Goal: Task Accomplishment & Management: Manage account settings

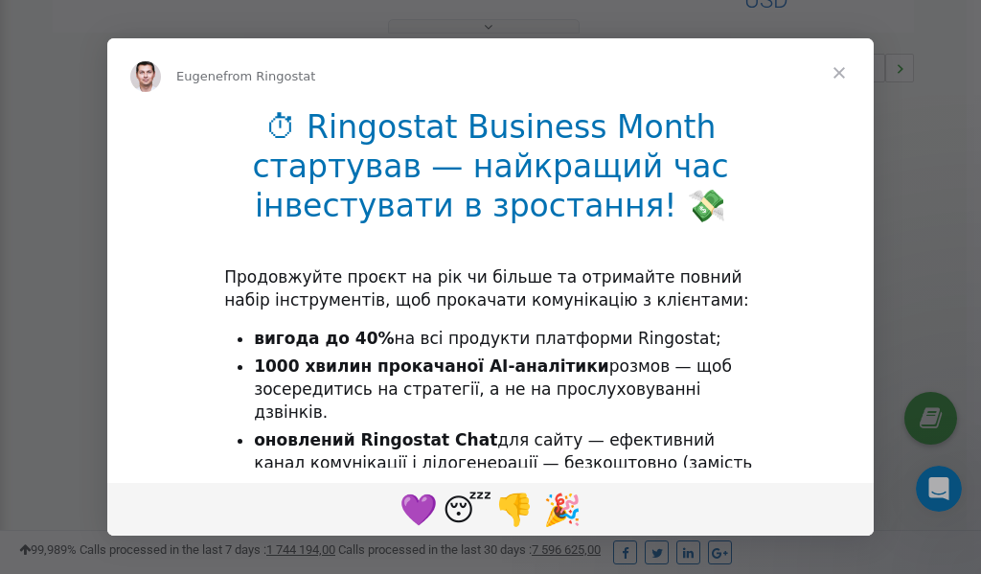
click at [842, 71] on span "Close" at bounding box center [838, 72] width 69 height 69
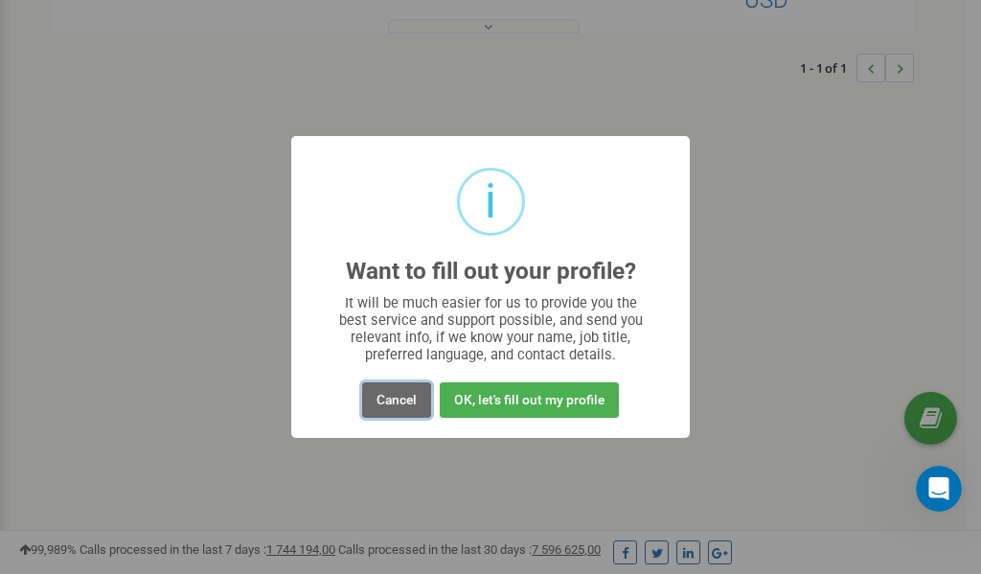
click at [395, 403] on button "Cancel" at bounding box center [396, 399] width 69 height 35
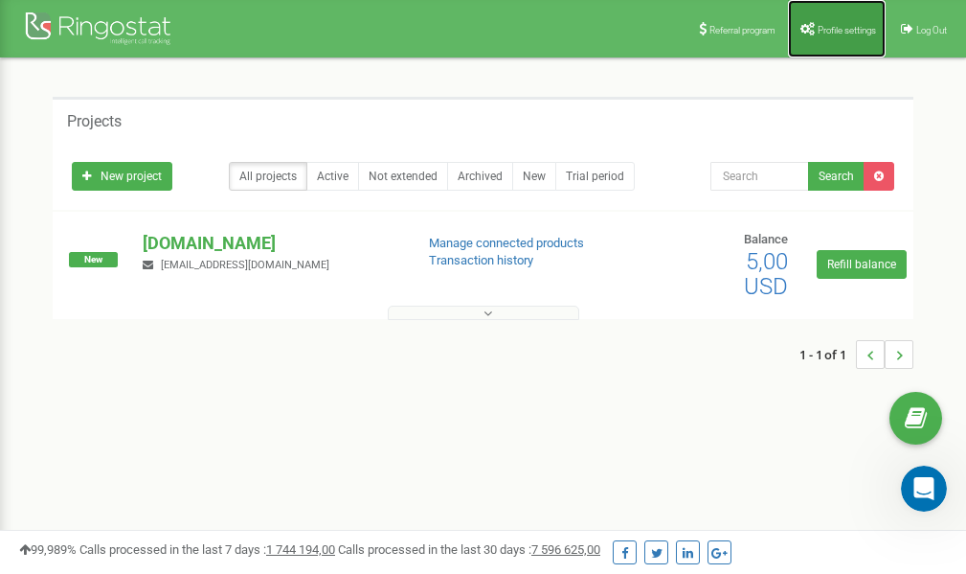
click at [830, 19] on link "Profile settings" at bounding box center [837, 28] width 98 height 57
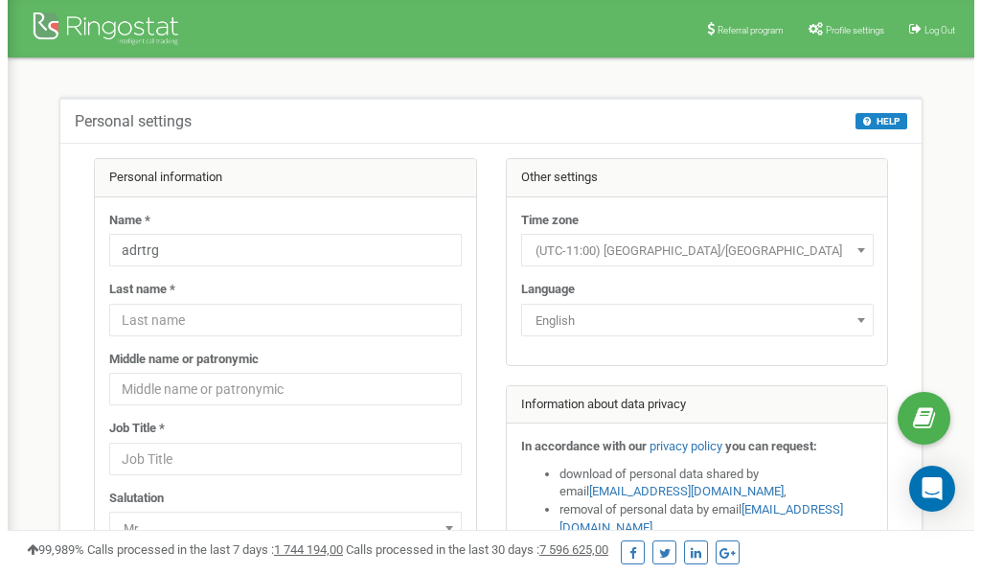
scroll to position [96, 0]
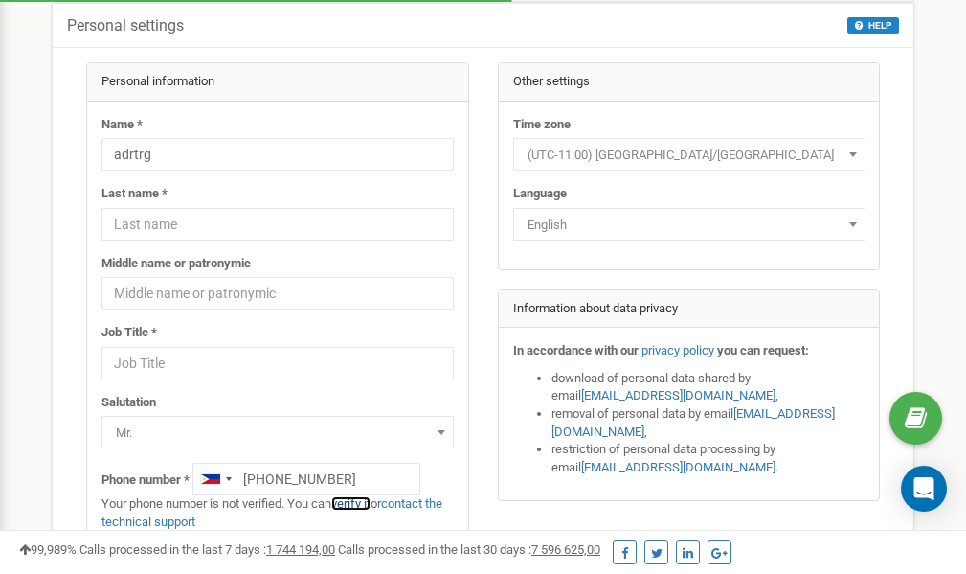
click at [356, 504] on link "verify it" at bounding box center [350, 503] width 39 height 14
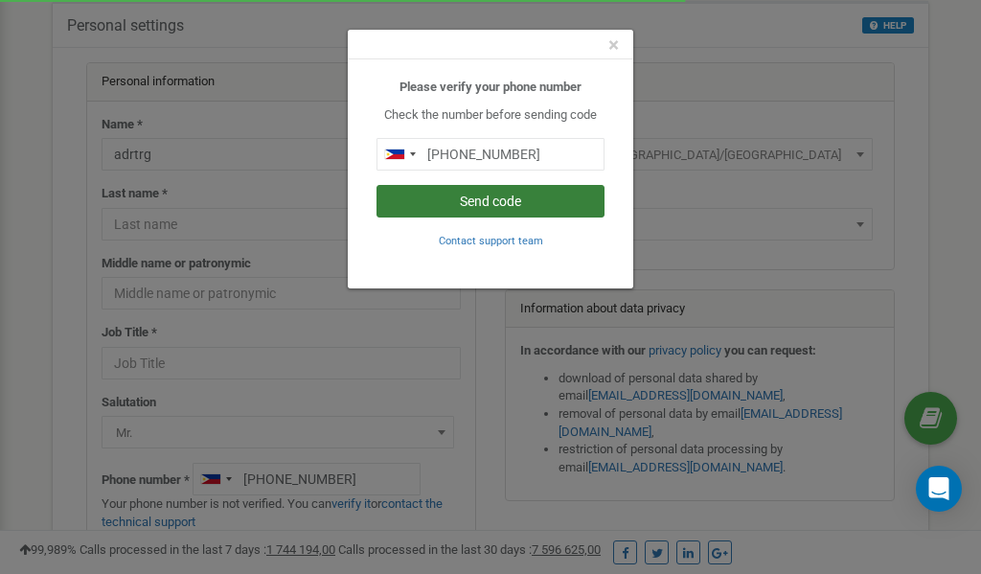
click at [483, 201] on button "Send code" at bounding box center [490, 201] width 228 height 33
